Goal: Task Accomplishment & Management: Complete application form

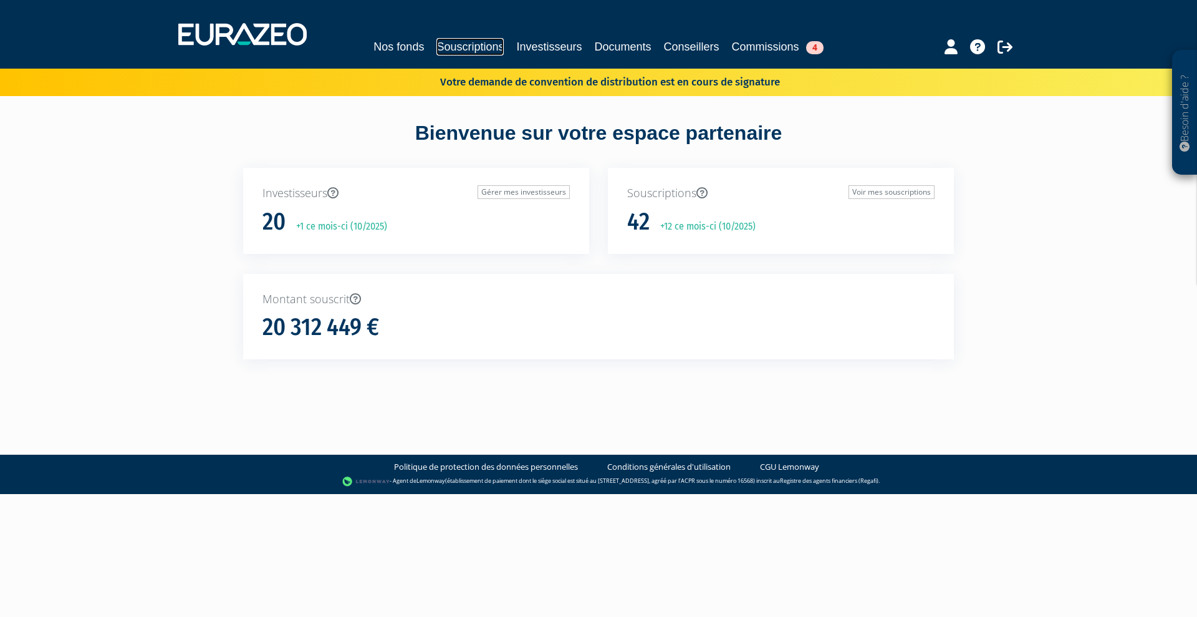
click at [466, 51] on link "Souscriptions" at bounding box center [469, 46] width 67 height 17
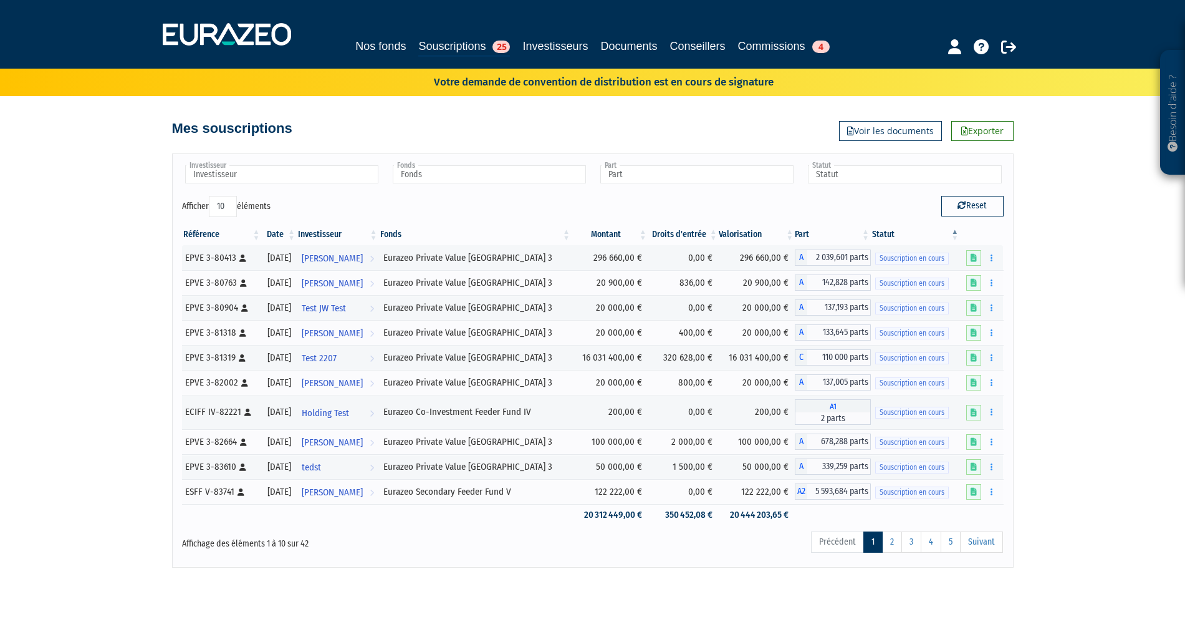
click at [968, 489] on link at bounding box center [973, 492] width 15 height 16
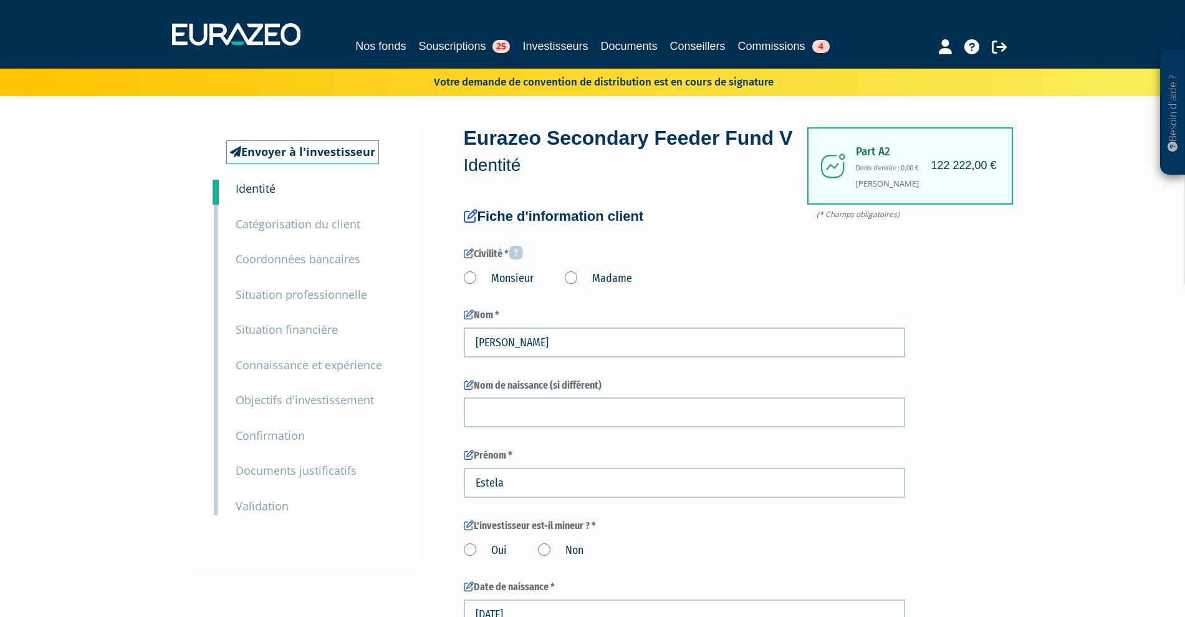
click at [274, 468] on small "Documents justificatifs" at bounding box center [296, 470] width 121 height 15
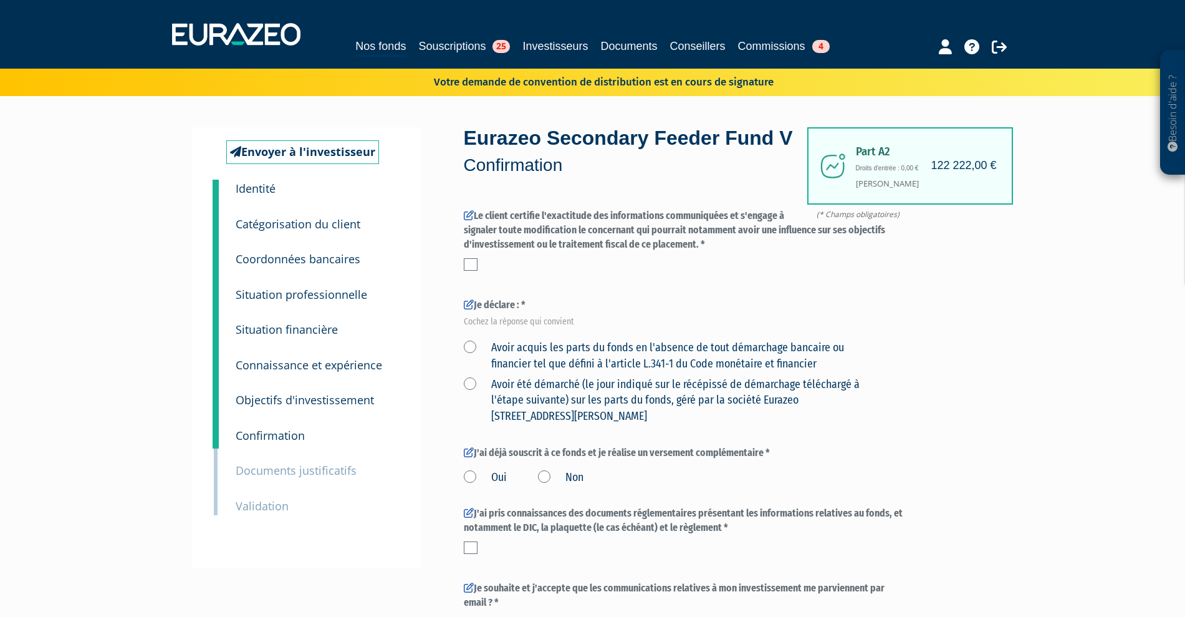
click at [314, 472] on small "Documents justificatifs" at bounding box center [296, 470] width 121 height 15
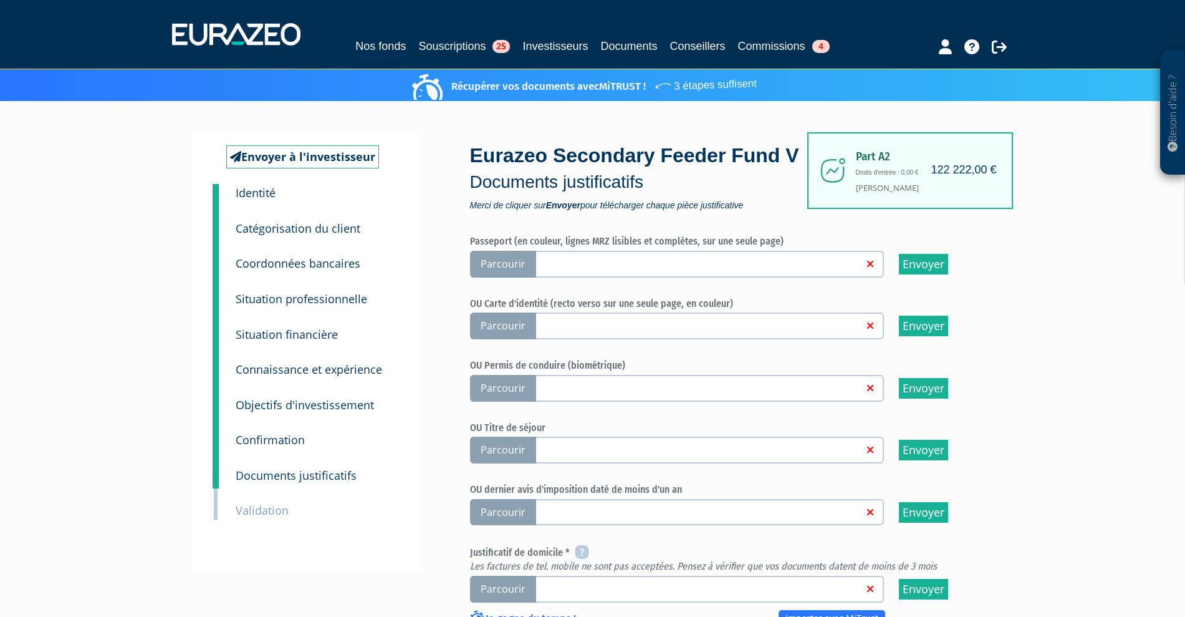
scroll to position [27, 0]
click at [1094, 280] on div "Besoin d'aide ? × J'ai besoin d'aide Si vous avez une question à propos du fonc…" at bounding box center [592, 465] width 1185 height 984
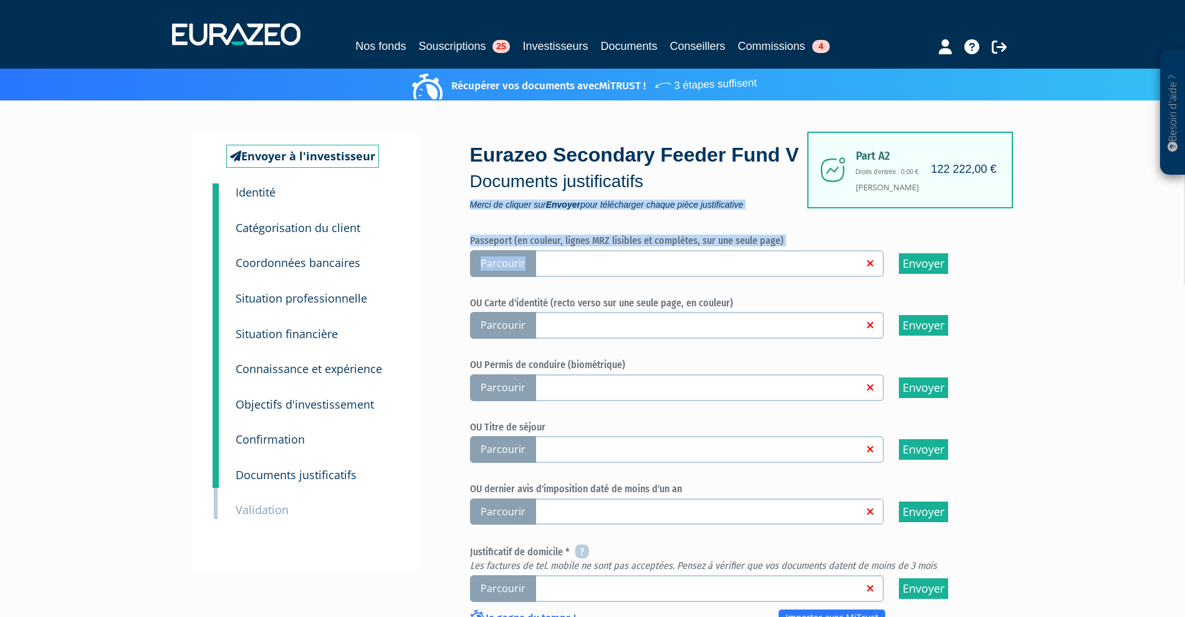
drag, startPoint x: 1094, startPoint y: 280, endPoint x: 1135, endPoint y: 220, distance: 72.6
click at [1135, 220] on div "Besoin d'aide ? × J'ai besoin d'aide Si vous avez une question à propos du fonc…" at bounding box center [592, 465] width 1185 height 984
click at [1137, 289] on div "Besoin d'aide ? × J'ai besoin d'aide Si vous avez une question à propos du fonc…" at bounding box center [592, 465] width 1185 height 984
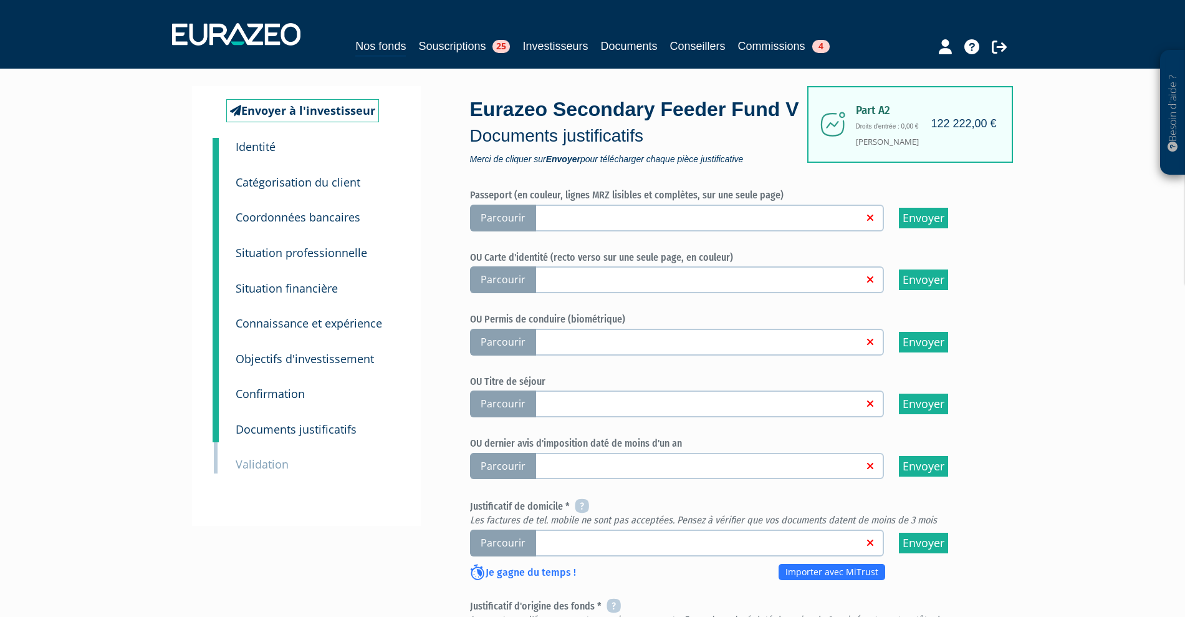
scroll to position [80, 0]
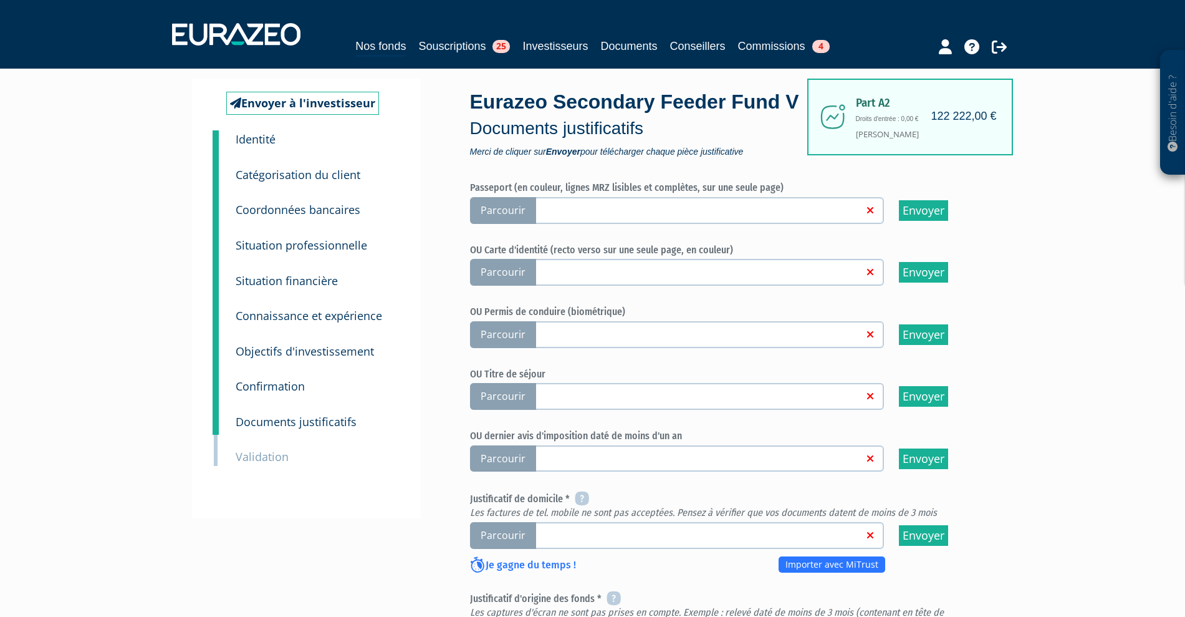
click at [245, 142] on small "Identité" at bounding box center [256, 139] width 40 height 15
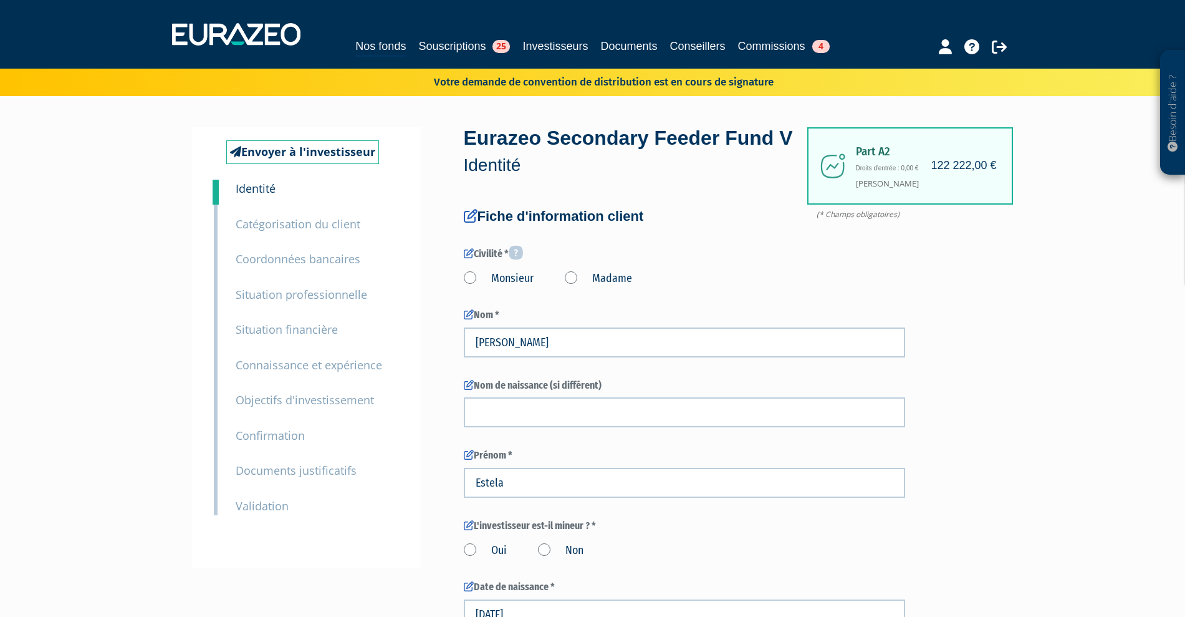
click at [339, 221] on small "Catégorisation du client" at bounding box center [298, 223] width 125 height 15
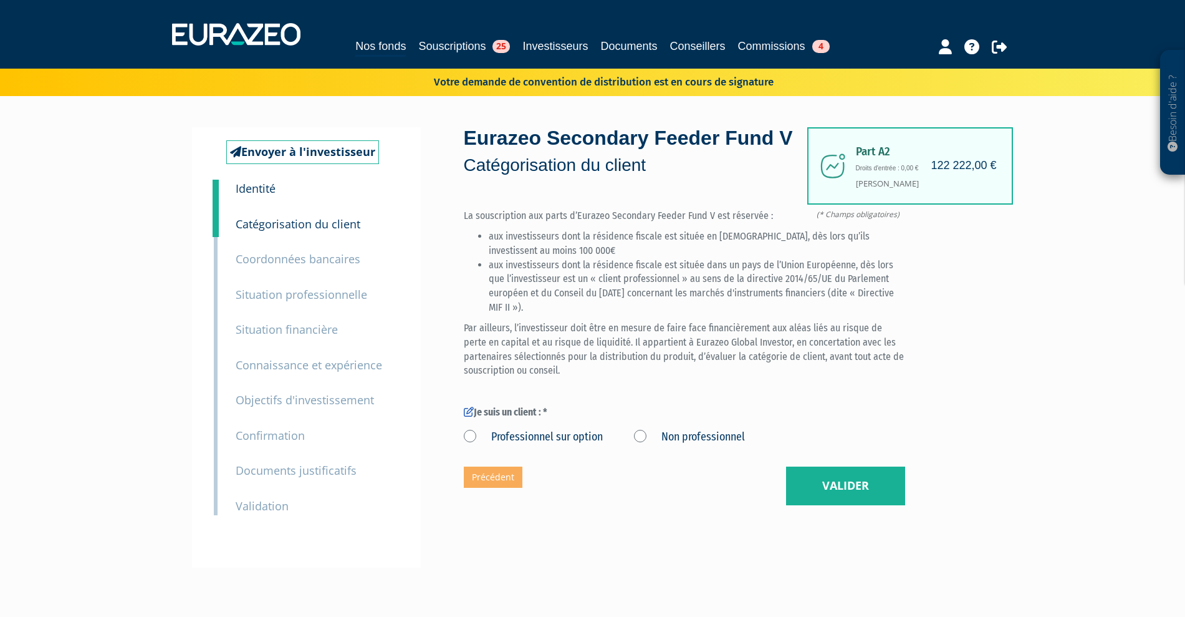
click at [337, 261] on small "Coordonnées bancaires" at bounding box center [298, 258] width 125 height 15
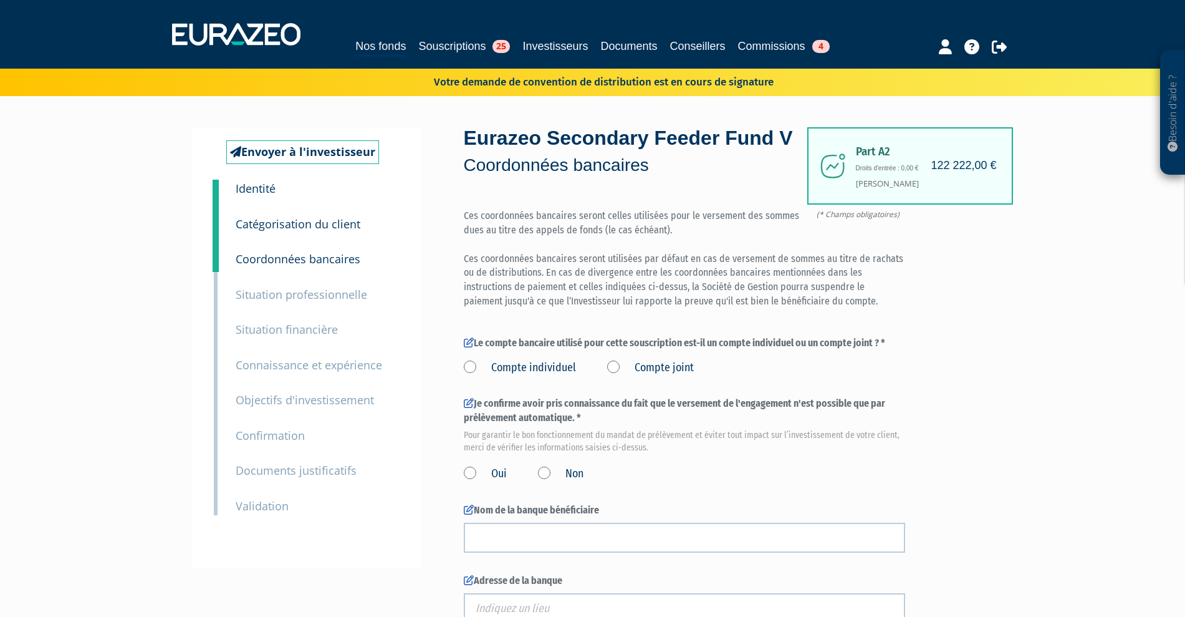
click at [345, 296] on small "Situation professionnelle" at bounding box center [302, 294] width 132 height 15
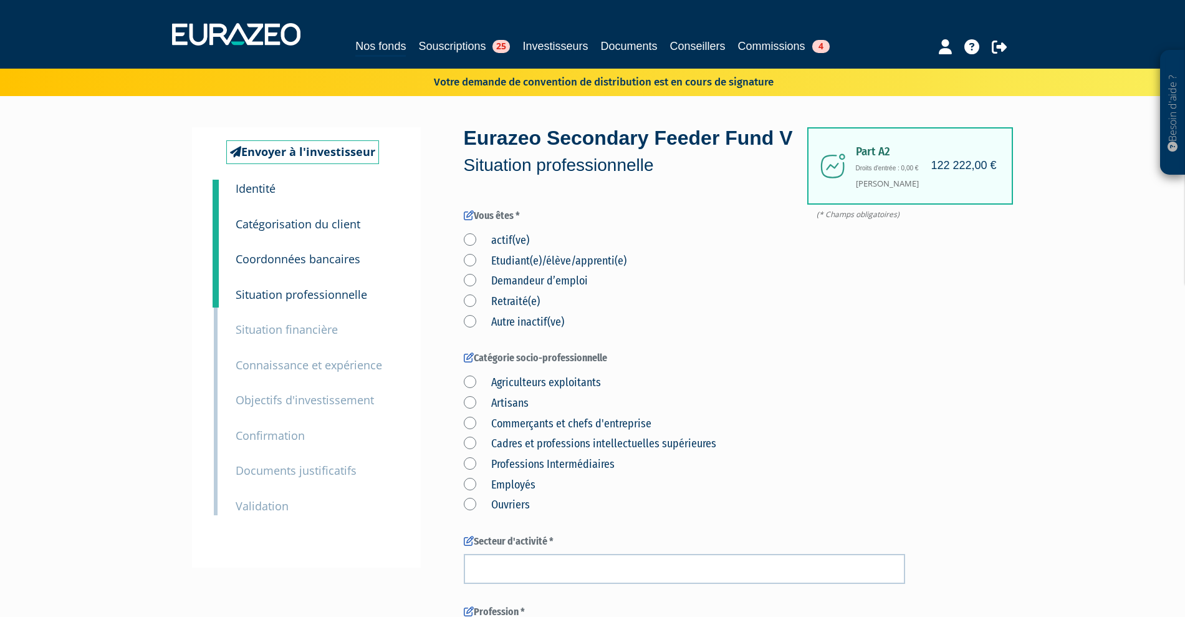
click at [289, 325] on small "Situation financière" at bounding box center [287, 329] width 102 height 15
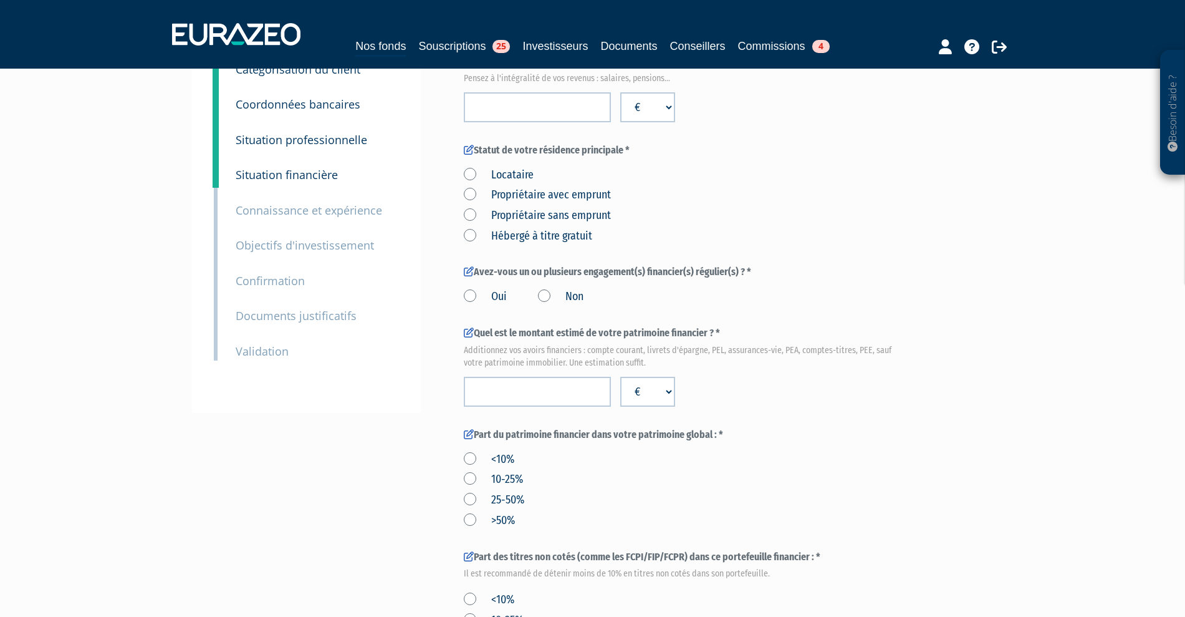
scroll to position [144, 0]
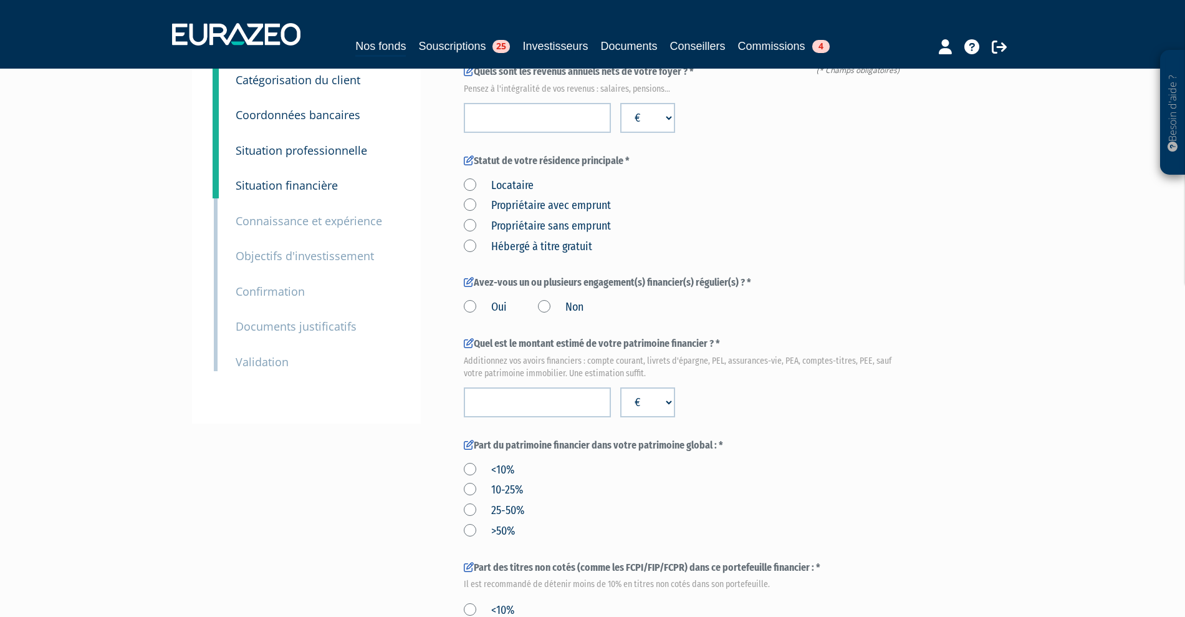
click at [315, 213] on small "Connaissance et expérience" at bounding box center [309, 220] width 147 height 15
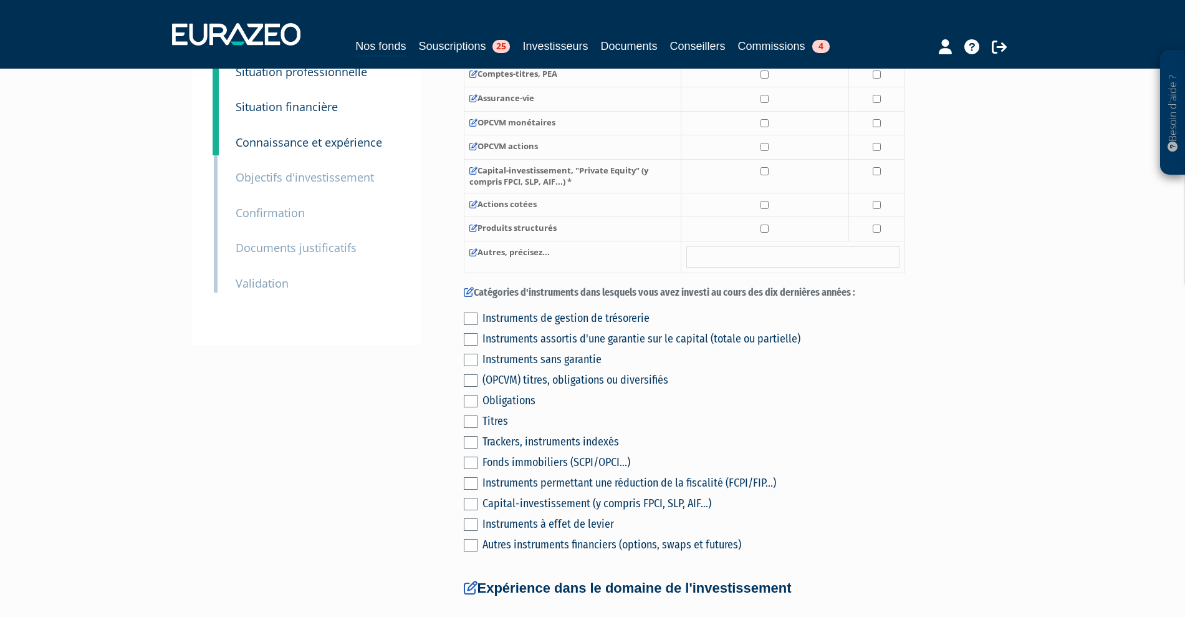
scroll to position [222, 0]
click at [332, 246] on small "Documents justificatifs" at bounding box center [296, 248] width 121 height 15
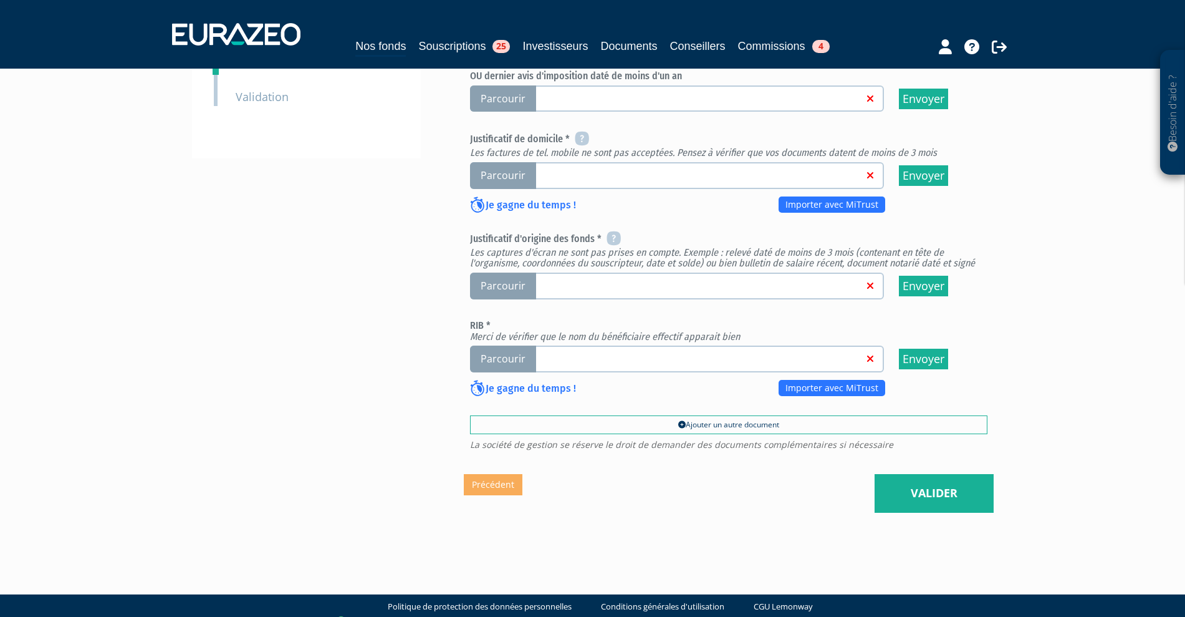
scroll to position [442, 0]
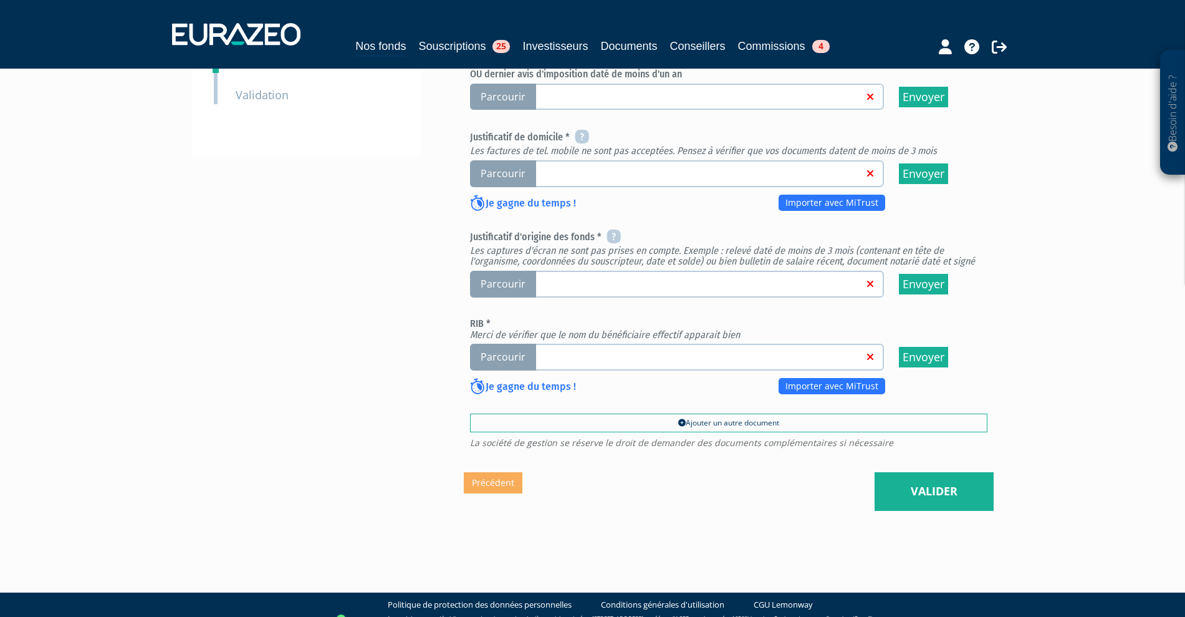
click at [662, 592] on body "Besoin d'aide ? × J'ai besoin d'aide Si vous avez une question à propos du fonc…" at bounding box center [592, 95] width 1185 height 1074
